Goal: Navigation & Orientation: Find specific page/section

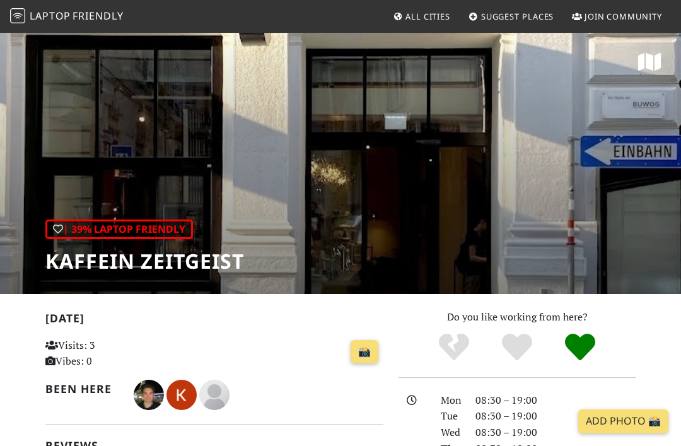
click at [66, 233] on div "| 39% Laptop Friendly" at bounding box center [119, 230] width 148 height 20
click at [677, 134] on div "| 39% Laptop Friendly Kaffein Zeitgeist" at bounding box center [340, 163] width 681 height 262
click at [431, 19] on span "All Cities" at bounding box center [428, 16] width 45 height 11
